Goal: Information Seeking & Learning: Learn about a topic

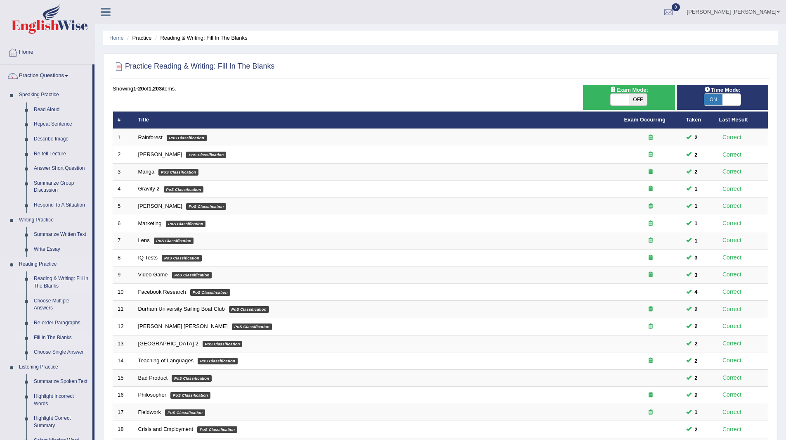
click at [56, 338] on link "Fill In The Blanks" at bounding box center [61, 337] width 62 height 15
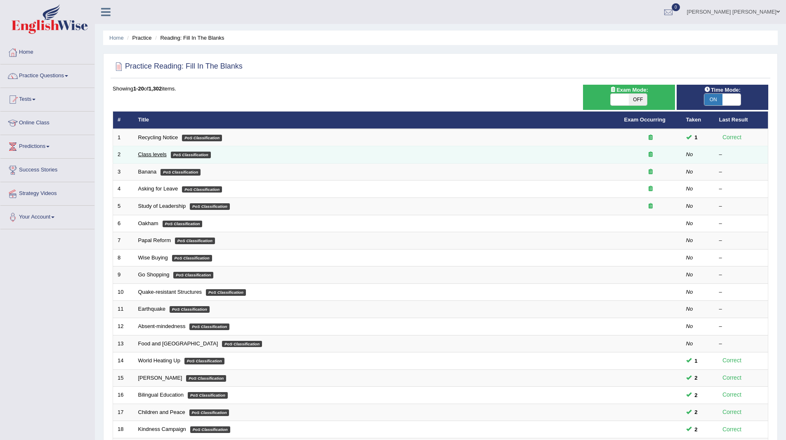
click at [159, 154] on link "Class levels" at bounding box center [152, 154] width 28 height 6
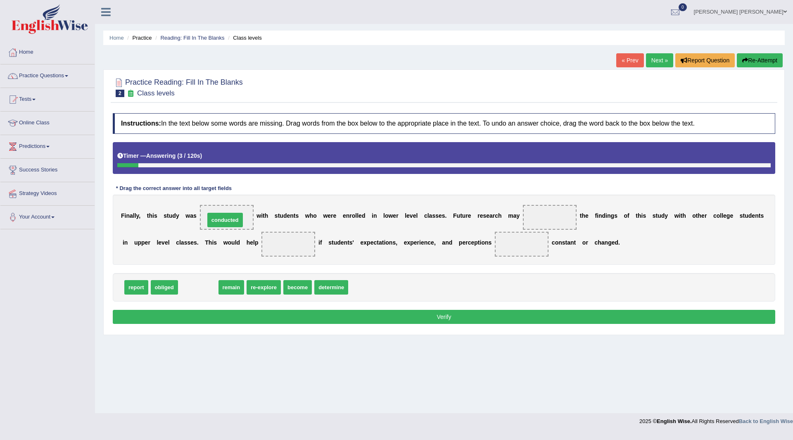
drag, startPoint x: 201, startPoint y: 288, endPoint x: 228, endPoint y: 220, distance: 72.4
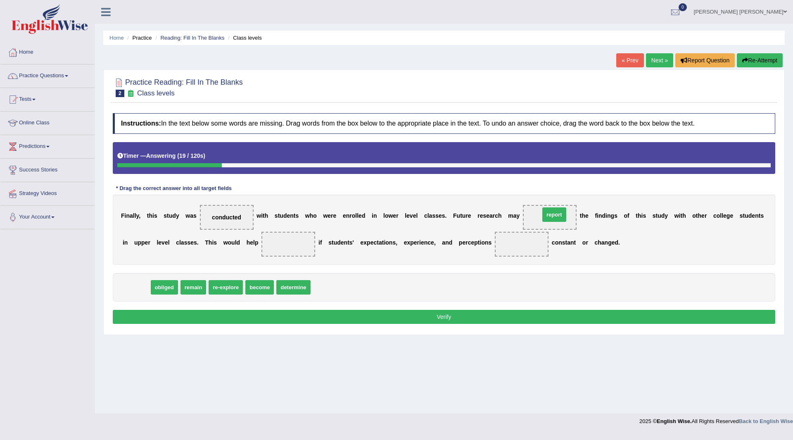
drag, startPoint x: 139, startPoint y: 289, endPoint x: 556, endPoint y: 218, distance: 423.4
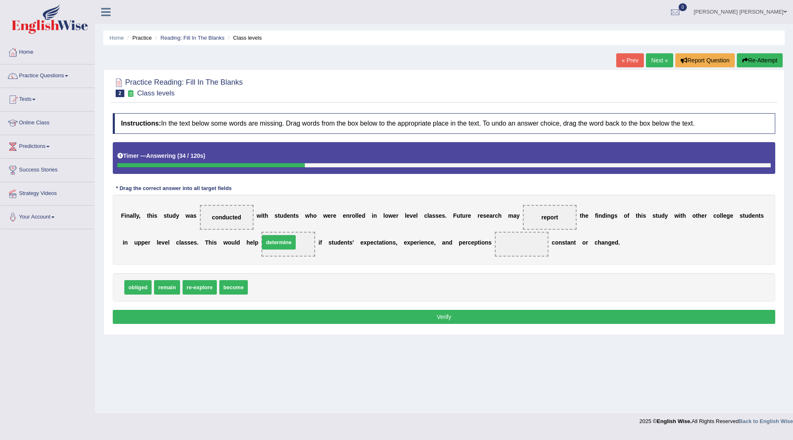
drag, startPoint x: 272, startPoint y: 289, endPoint x: 283, endPoint y: 244, distance: 46.9
drag, startPoint x: 230, startPoint y: 289, endPoint x: 285, endPoint y: 289, distance: 55.3
drag, startPoint x: 163, startPoint y: 289, endPoint x: 534, endPoint y: 248, distance: 373.5
click at [360, 311] on button "Verify" at bounding box center [444, 317] width 662 height 14
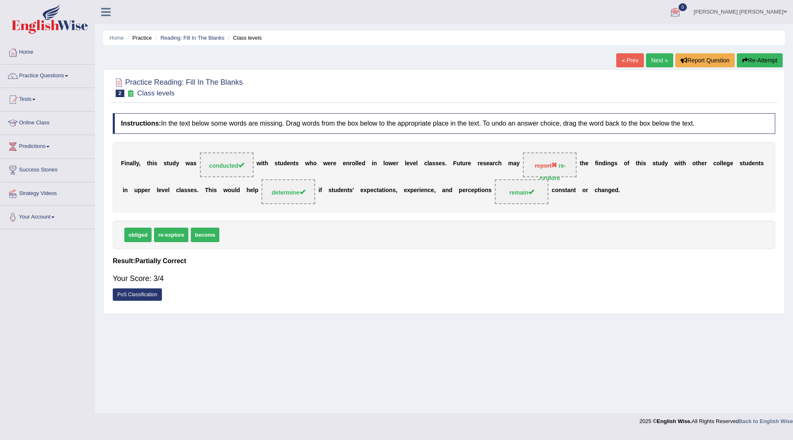
click at [752, 54] on button "Re-Attempt" at bounding box center [760, 60] width 46 height 14
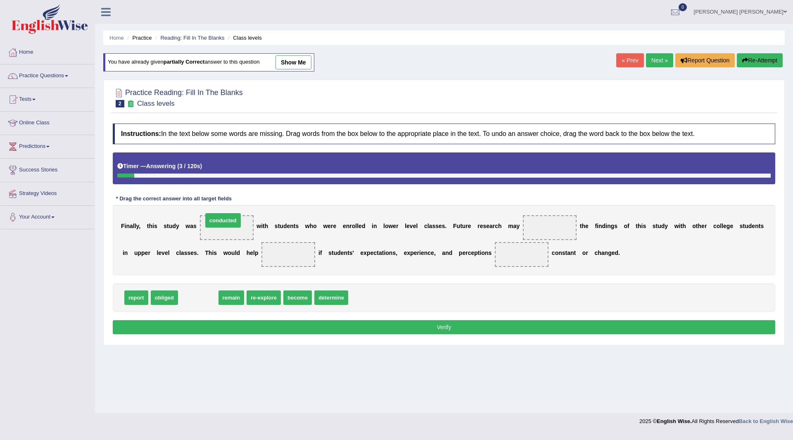
drag, startPoint x: 197, startPoint y: 299, endPoint x: 222, endPoint y: 222, distance: 81.1
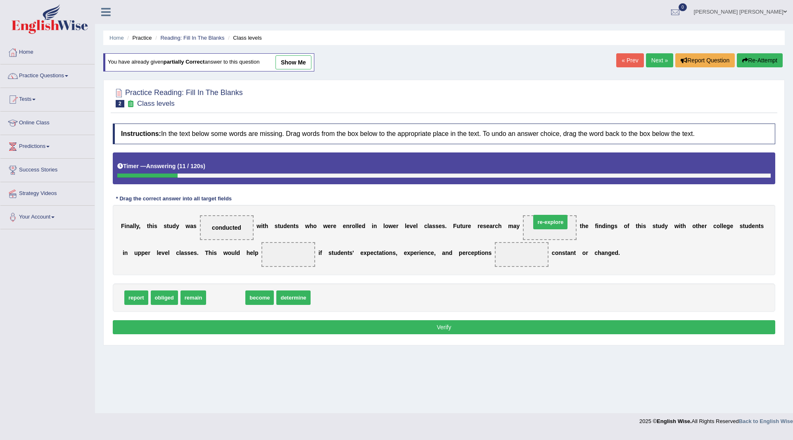
drag, startPoint x: 224, startPoint y: 300, endPoint x: 547, endPoint y: 229, distance: 331.0
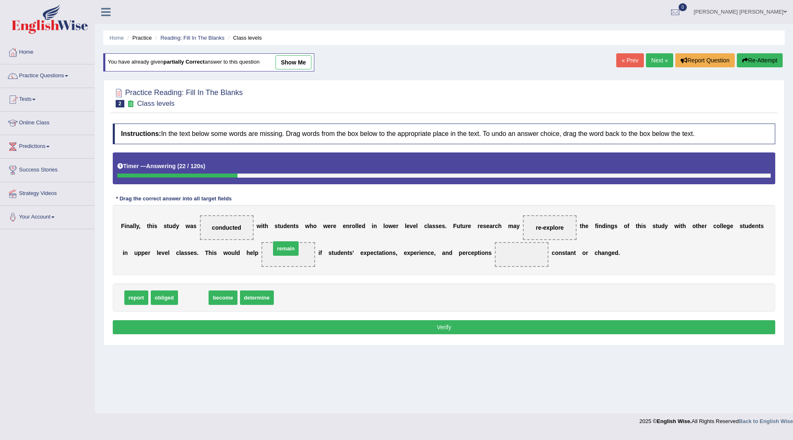
drag, startPoint x: 194, startPoint y: 300, endPoint x: 287, endPoint y: 251, distance: 104.5
drag, startPoint x: 197, startPoint y: 298, endPoint x: 525, endPoint y: 248, distance: 331.1
click at [403, 328] on button "Verify" at bounding box center [444, 327] width 662 height 14
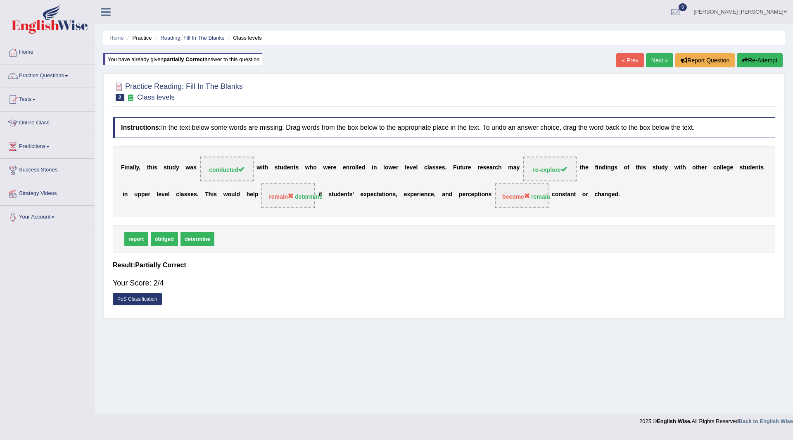
click at [654, 58] on link "Next »" at bounding box center [659, 60] width 27 height 14
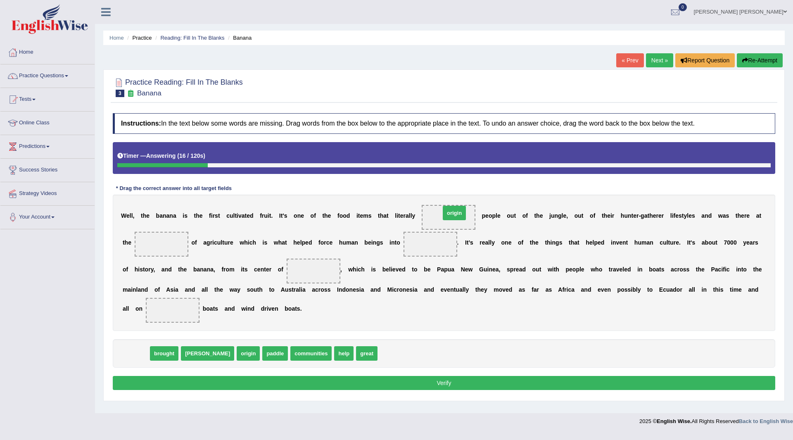
drag, startPoint x: 139, startPoint y: 355, endPoint x: 457, endPoint y: 218, distance: 346.7
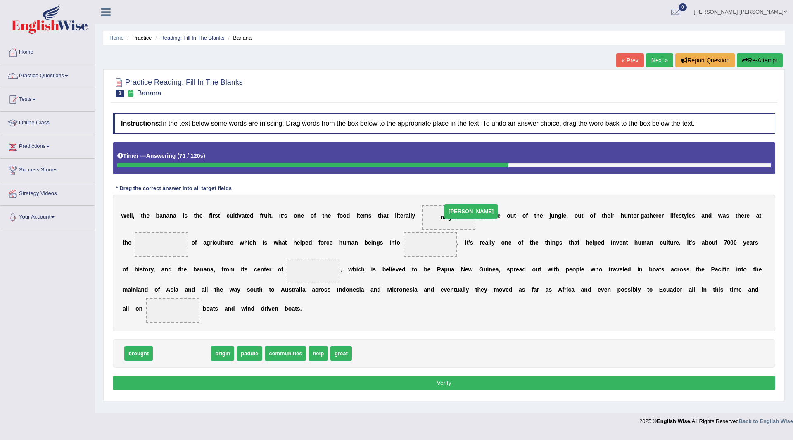
drag, startPoint x: 188, startPoint y: 338, endPoint x: 455, endPoint y: 213, distance: 294.6
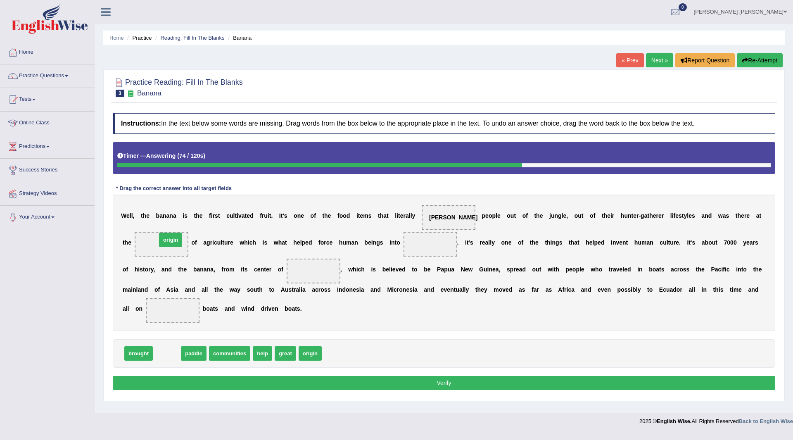
drag, startPoint x: 168, startPoint y: 355, endPoint x: 169, endPoint y: 243, distance: 112.7
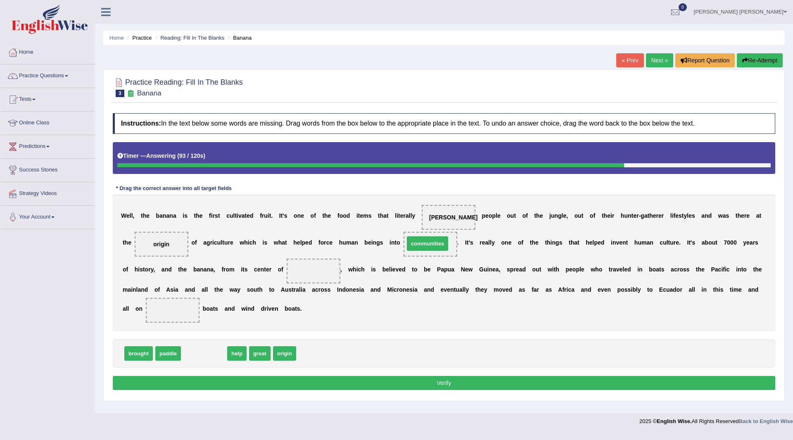
drag, startPoint x: 195, startPoint y: 356, endPoint x: 419, endPoint y: 246, distance: 248.9
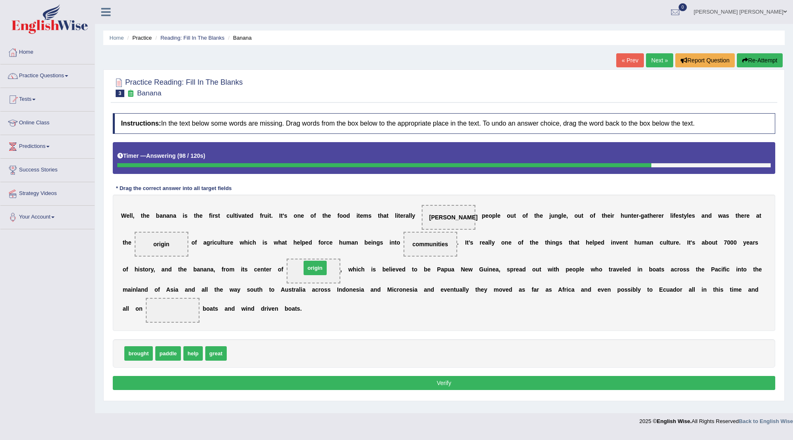
drag, startPoint x: 239, startPoint y: 355, endPoint x: 314, endPoint y: 270, distance: 113.2
drag, startPoint x: 167, startPoint y: 354, endPoint x: 171, endPoint y: 306, distance: 48.5
click at [326, 381] on button "Verify" at bounding box center [444, 383] width 662 height 14
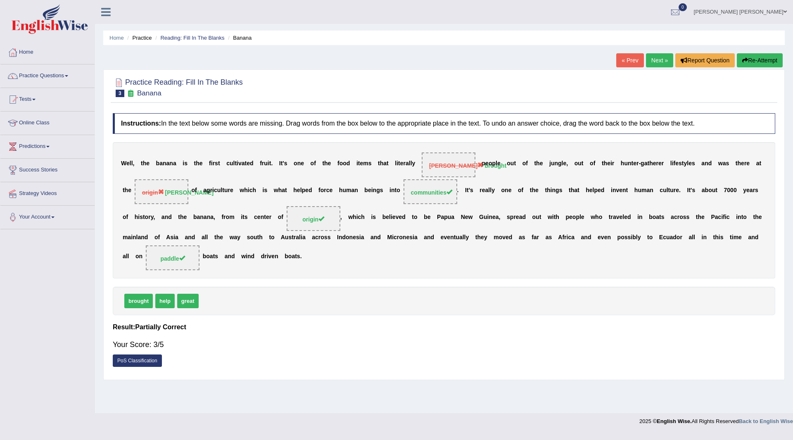
click at [752, 60] on button "Re-Attempt" at bounding box center [760, 60] width 46 height 14
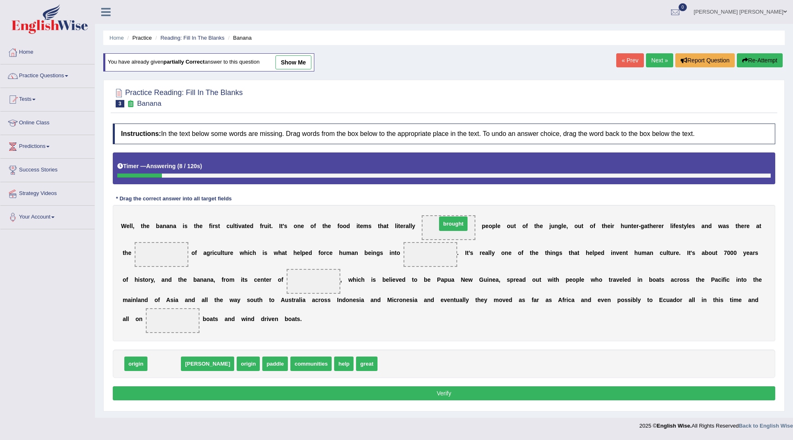
drag, startPoint x: 168, startPoint y: 363, endPoint x: 457, endPoint y: 223, distance: 321.1
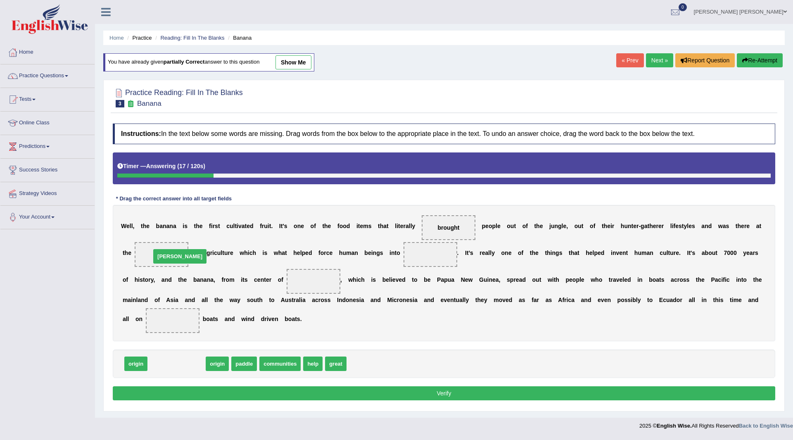
drag, startPoint x: 164, startPoint y: 366, endPoint x: 168, endPoint y: 259, distance: 107.4
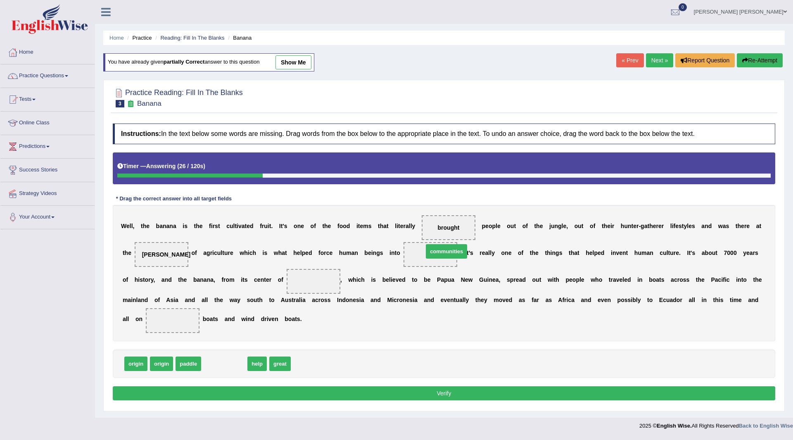
drag, startPoint x: 237, startPoint y: 362, endPoint x: 459, endPoint y: 250, distance: 248.9
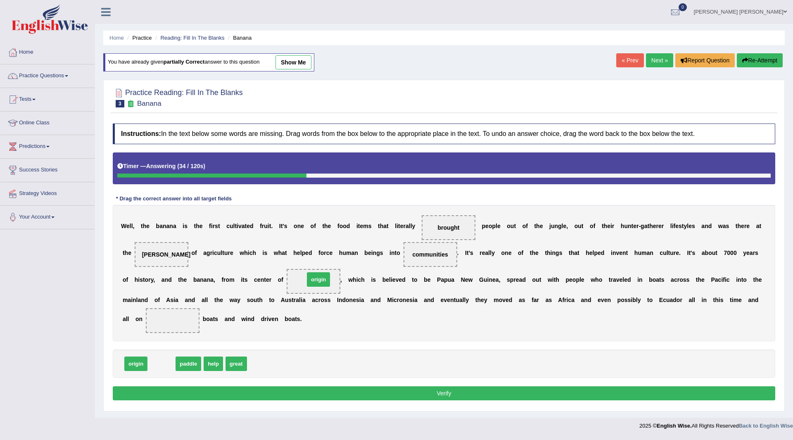
drag, startPoint x: 165, startPoint y: 364, endPoint x: 322, endPoint y: 279, distance: 178.1
drag, startPoint x: 163, startPoint y: 365, endPoint x: 177, endPoint y: 323, distance: 44.3
click at [334, 392] on button "Verify" at bounding box center [444, 393] width 662 height 14
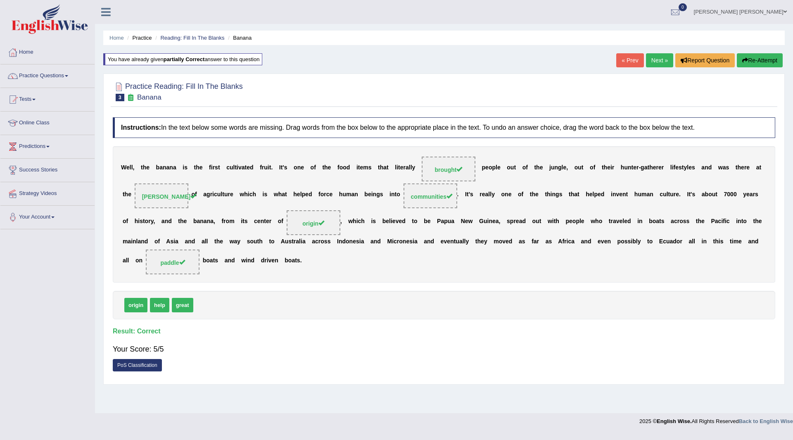
click at [658, 57] on link "Next »" at bounding box center [659, 60] width 27 height 14
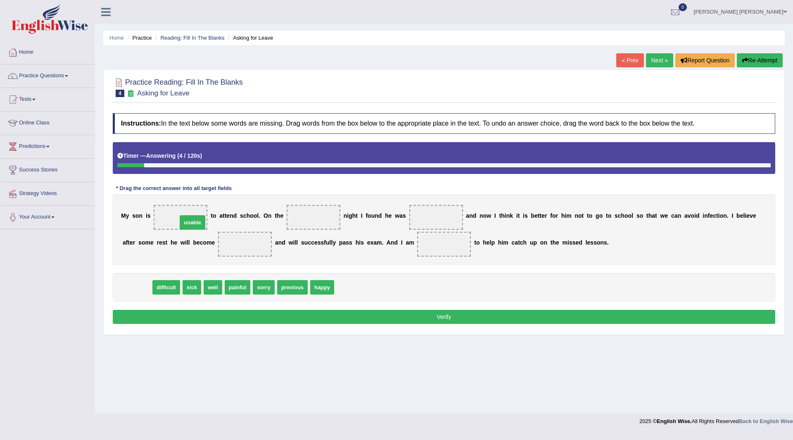
drag, startPoint x: 133, startPoint y: 290, endPoint x: 188, endPoint y: 223, distance: 87.4
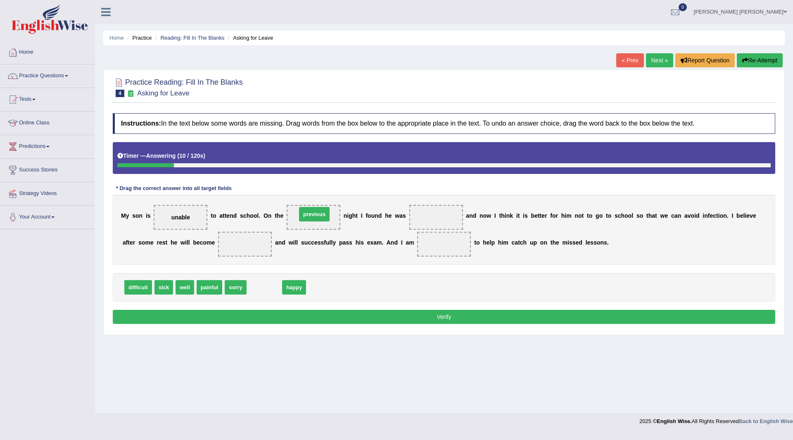
drag, startPoint x: 263, startPoint y: 287, endPoint x: 313, endPoint y: 214, distance: 88.3
drag, startPoint x: 168, startPoint y: 288, endPoint x: 438, endPoint y: 216, distance: 279.1
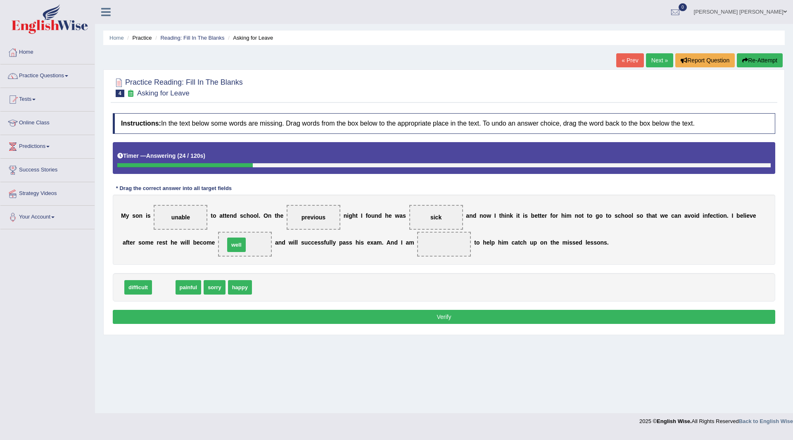
drag, startPoint x: 163, startPoint y: 287, endPoint x: 236, endPoint y: 245, distance: 84.2
drag, startPoint x: 256, startPoint y: 283, endPoint x: 455, endPoint y: 237, distance: 204.2
click at [422, 318] on button "Verify" at bounding box center [444, 317] width 662 height 14
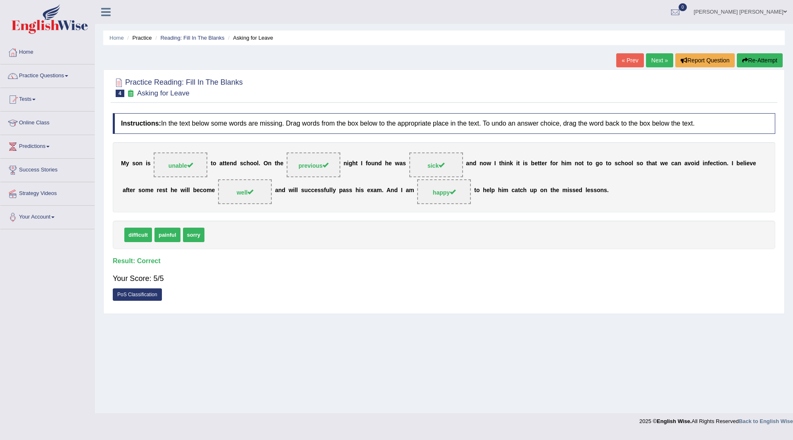
click at [655, 59] on link "Next »" at bounding box center [659, 60] width 27 height 14
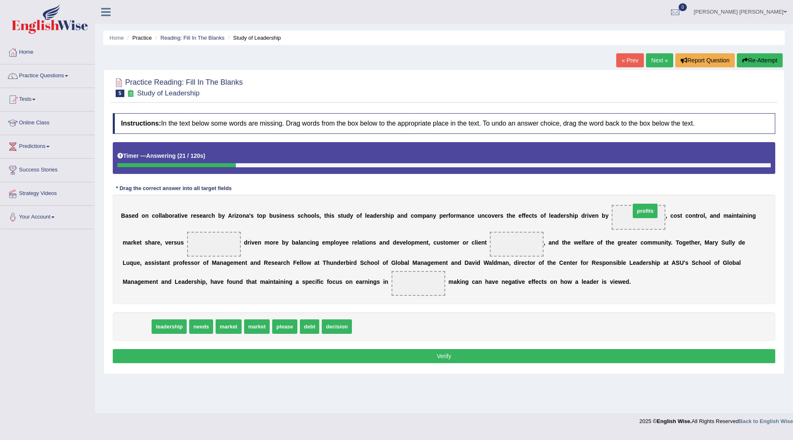
drag, startPoint x: 135, startPoint y: 327, endPoint x: 644, endPoint y: 211, distance: 521.2
drag, startPoint x: 138, startPoint y: 325, endPoint x: 215, endPoint y: 244, distance: 112.2
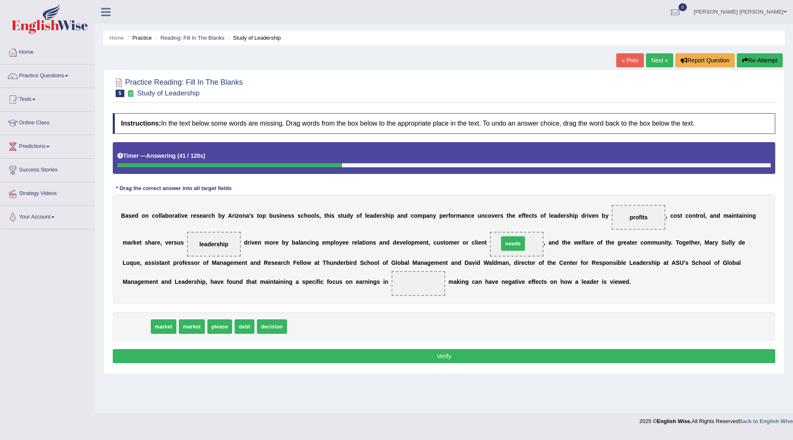
drag, startPoint x: 138, startPoint y: 327, endPoint x: 514, endPoint y: 245, distance: 385.5
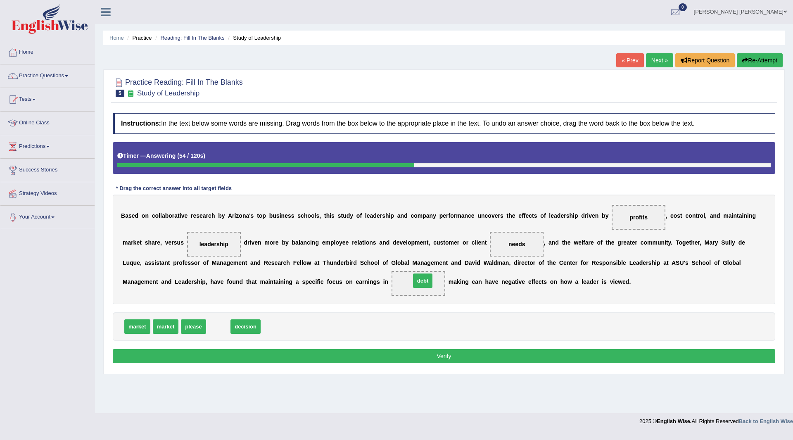
drag, startPoint x: 220, startPoint y: 327, endPoint x: 425, endPoint y: 281, distance: 209.4
click at [341, 354] on button "Verify" at bounding box center [444, 356] width 662 height 14
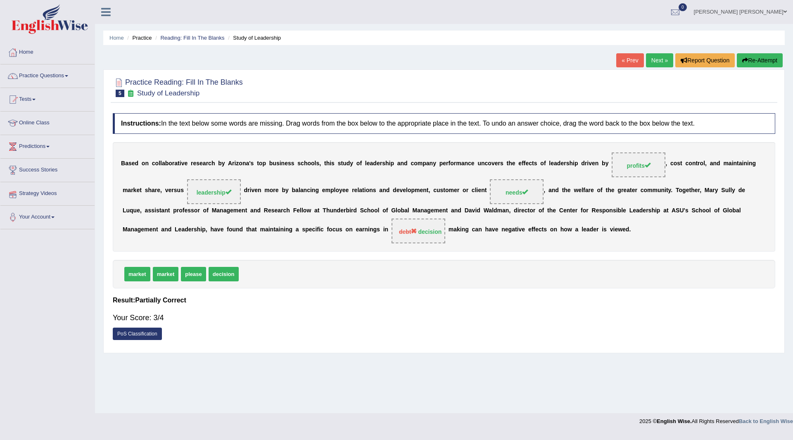
click at [763, 59] on button "Re-Attempt" at bounding box center [760, 60] width 46 height 14
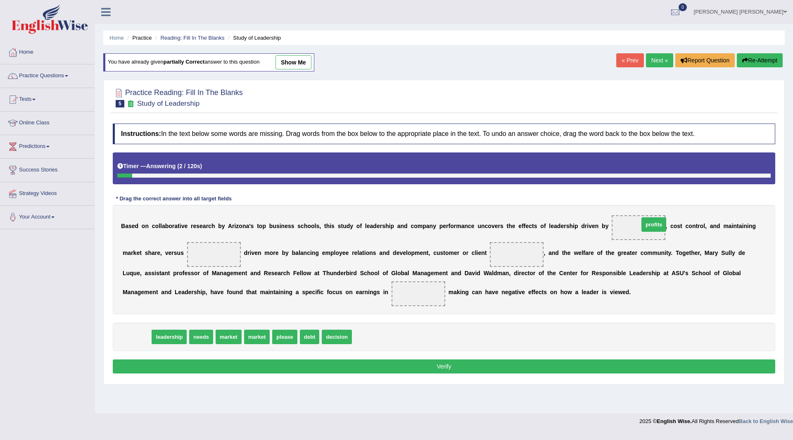
drag, startPoint x: 135, startPoint y: 339, endPoint x: 652, endPoint y: 228, distance: 528.6
drag, startPoint x: 147, startPoint y: 339, endPoint x: 215, endPoint y: 256, distance: 106.2
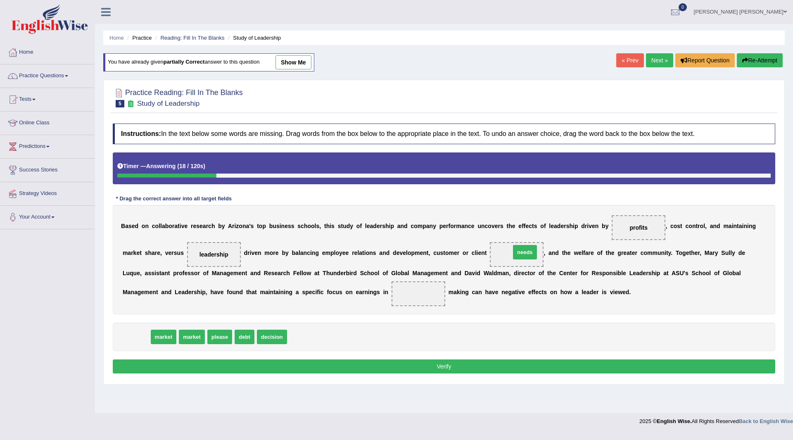
drag, startPoint x: 135, startPoint y: 337, endPoint x: 516, endPoint y: 250, distance: 390.9
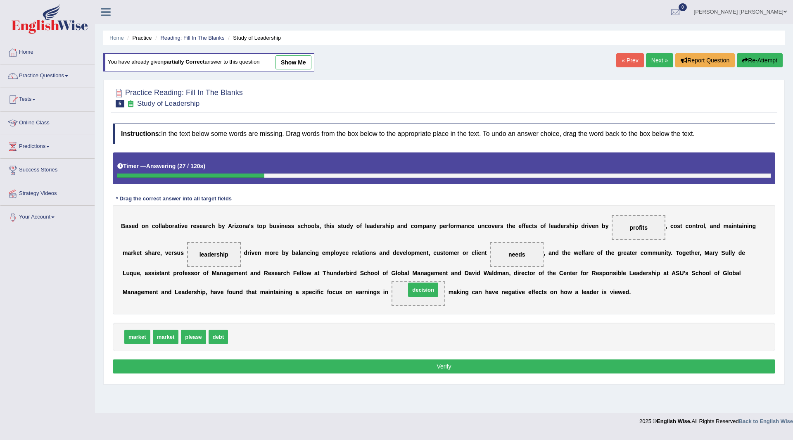
drag, startPoint x: 254, startPoint y: 336, endPoint x: 422, endPoint y: 289, distance: 173.9
click at [407, 367] on button "Verify" at bounding box center [444, 366] width 662 height 14
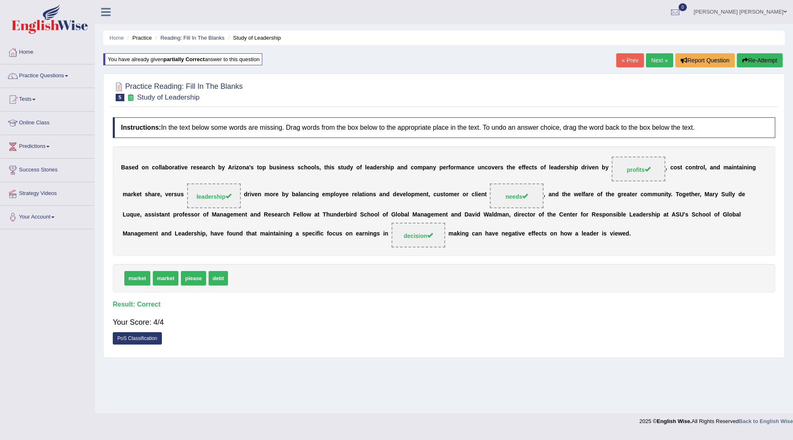
click at [656, 59] on link "Next »" at bounding box center [659, 60] width 27 height 14
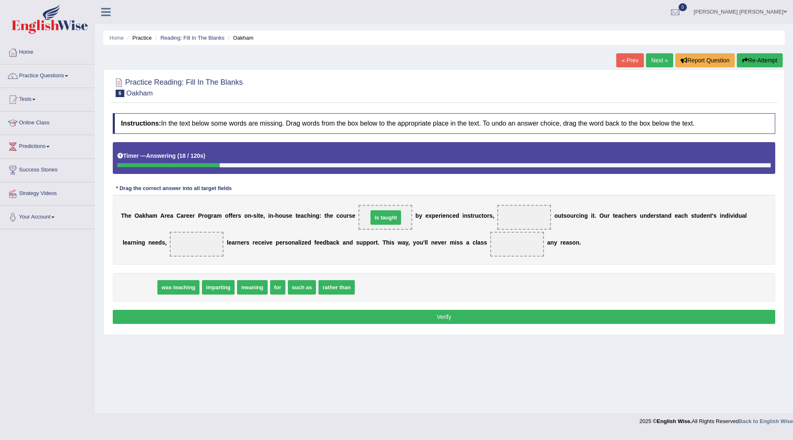
drag, startPoint x: 140, startPoint y: 288, endPoint x: 389, endPoint y: 218, distance: 259.3
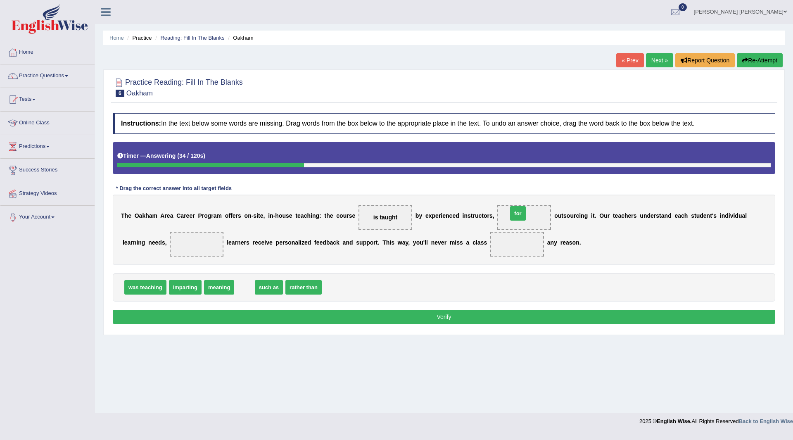
drag, startPoint x: 239, startPoint y: 288, endPoint x: 513, endPoint y: 218, distance: 283.1
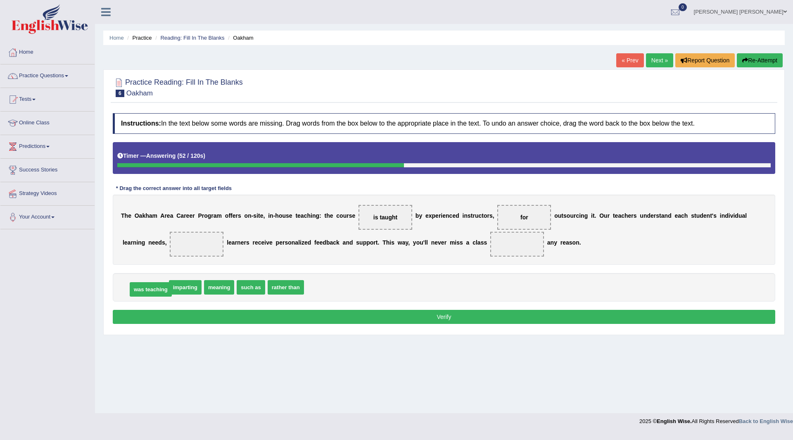
drag, startPoint x: 137, startPoint y: 291, endPoint x: 142, endPoint y: 293, distance: 5.8
drag, startPoint x: 246, startPoint y: 289, endPoint x: 208, endPoint y: 242, distance: 59.9
drag, startPoint x: 181, startPoint y: 241, endPoint x: 476, endPoint y: 239, distance: 295.2
click at [476, 239] on div "T h e O [PERSON_NAME] C a r e e r P r o g r a m o f f e r s o n - s i t e , i n…" at bounding box center [444, 229] width 662 height 70
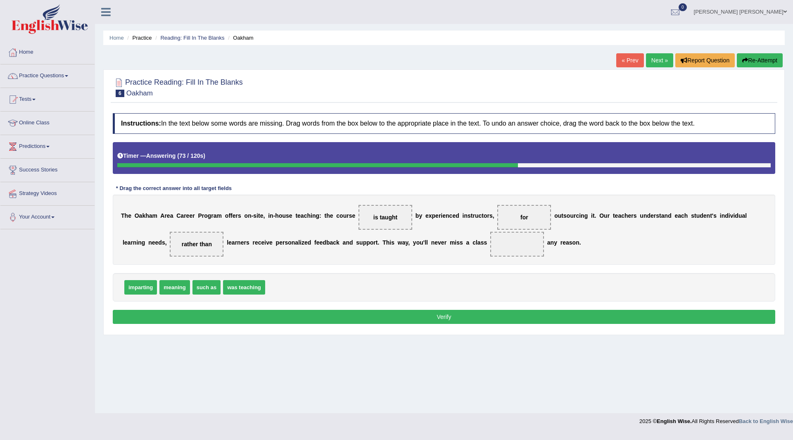
drag, startPoint x: 195, startPoint y: 236, endPoint x: 199, endPoint y: 253, distance: 17.9
click at [199, 253] on span "rather than" at bounding box center [197, 244] width 54 height 25
drag, startPoint x: 171, startPoint y: 288, endPoint x: 194, endPoint y: 245, distance: 48.8
drag, startPoint x: 249, startPoint y: 287, endPoint x: 514, endPoint y: 248, distance: 267.5
click at [404, 315] on button "Verify" at bounding box center [444, 317] width 662 height 14
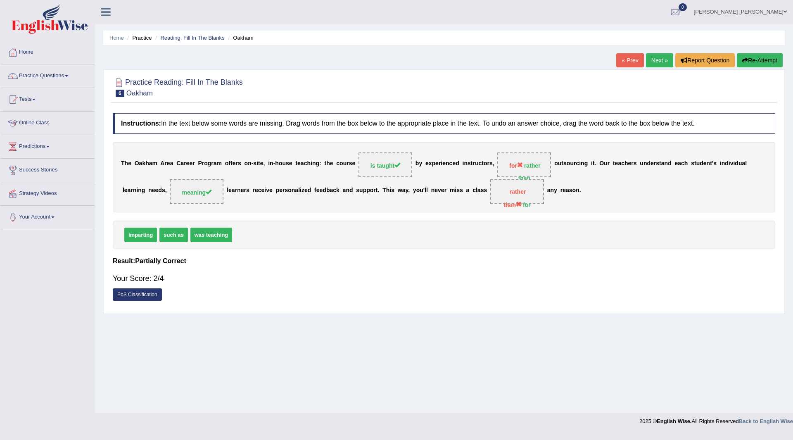
click at [757, 59] on button "Re-Attempt" at bounding box center [760, 60] width 46 height 14
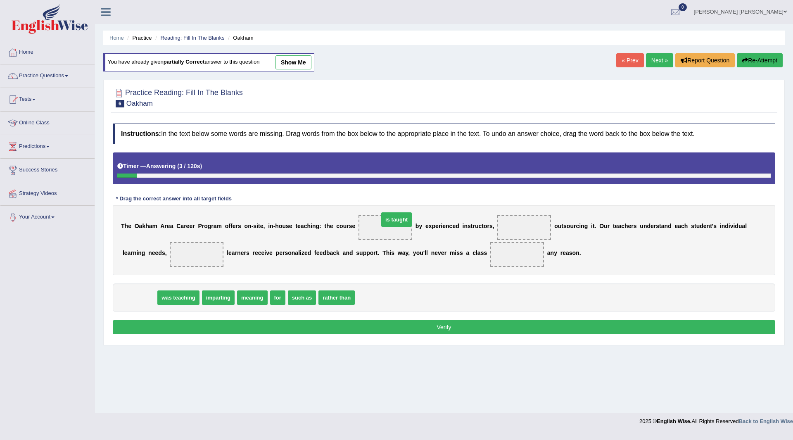
drag, startPoint x: 137, startPoint y: 297, endPoint x: 395, endPoint y: 221, distance: 268.3
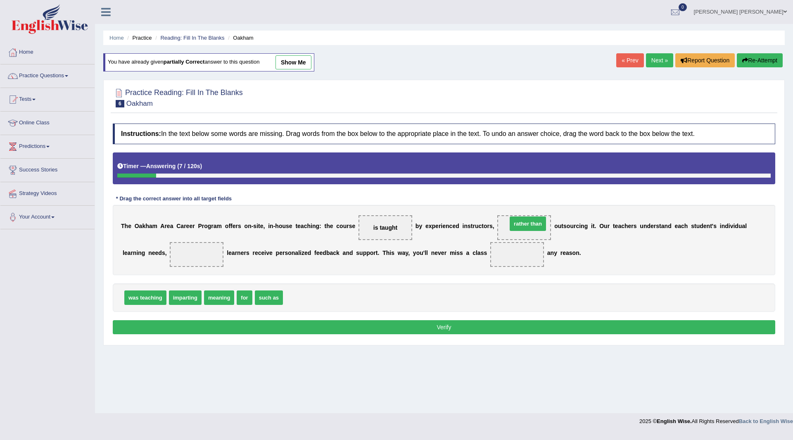
drag, startPoint x: 314, startPoint y: 297, endPoint x: 538, endPoint y: 224, distance: 235.8
drag, startPoint x: 220, startPoint y: 298, endPoint x: 191, endPoint y: 252, distance: 54.6
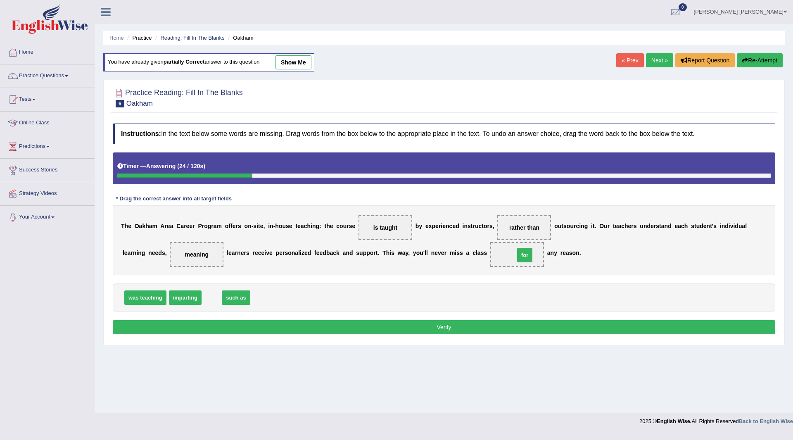
drag, startPoint x: 214, startPoint y: 298, endPoint x: 527, endPoint y: 255, distance: 315.8
click at [385, 326] on button "Verify" at bounding box center [444, 327] width 662 height 14
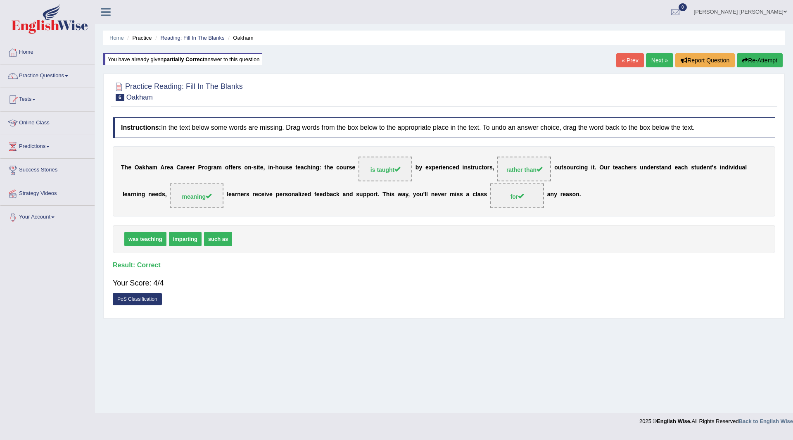
click at [657, 59] on link "Next »" at bounding box center [659, 60] width 27 height 14
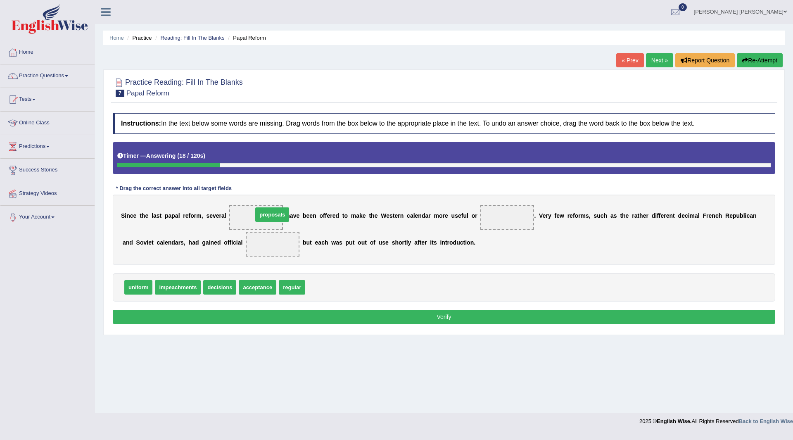
drag, startPoint x: 324, startPoint y: 289, endPoint x: 268, endPoint y: 216, distance: 91.8
drag, startPoint x: 140, startPoint y: 286, endPoint x: 504, endPoint y: 217, distance: 370.6
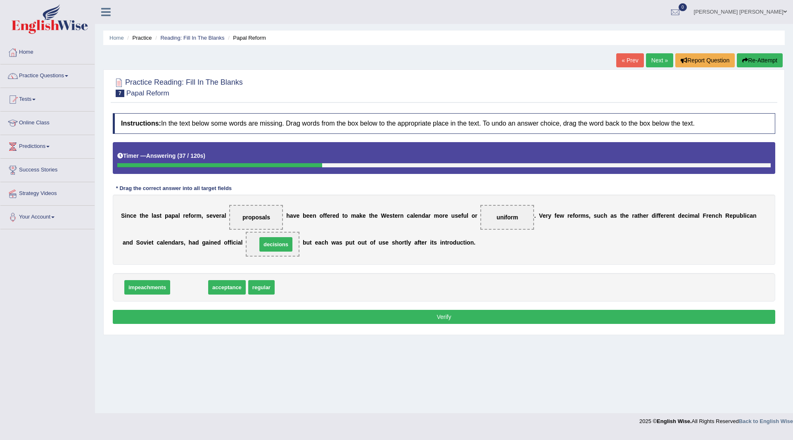
drag, startPoint x: 189, startPoint y: 287, endPoint x: 276, endPoint y: 244, distance: 96.7
click at [355, 314] on button "Verify" at bounding box center [444, 317] width 662 height 14
